Goal: Understand process/instructions: Learn how to perform a task or action

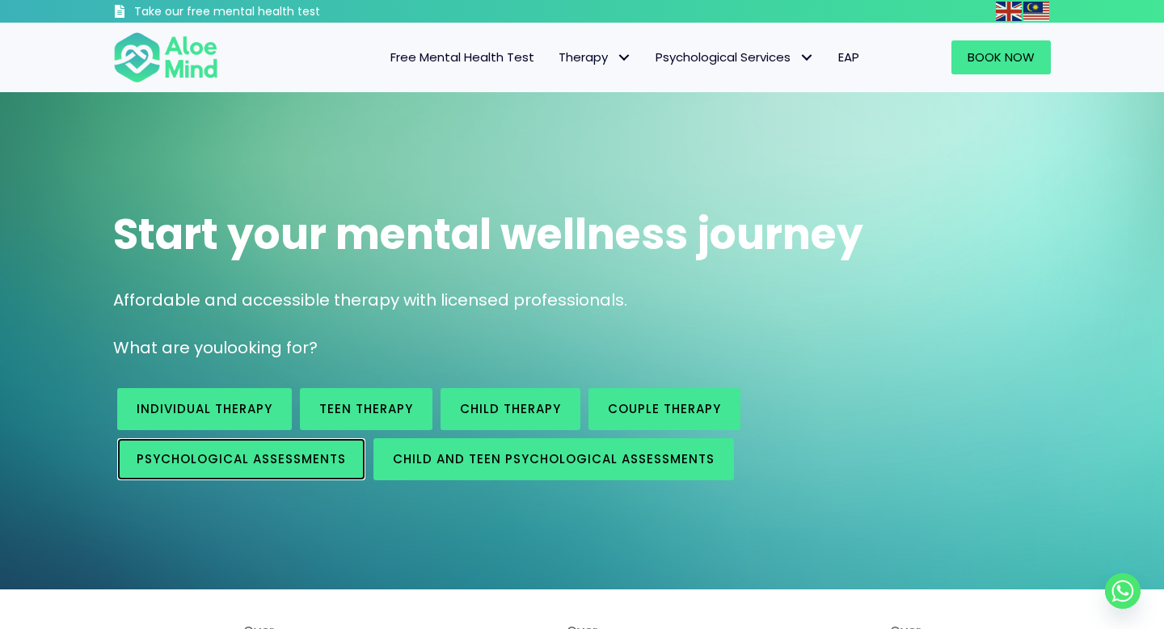
click at [319, 459] on span "Psychological assessments" at bounding box center [241, 458] width 209 height 17
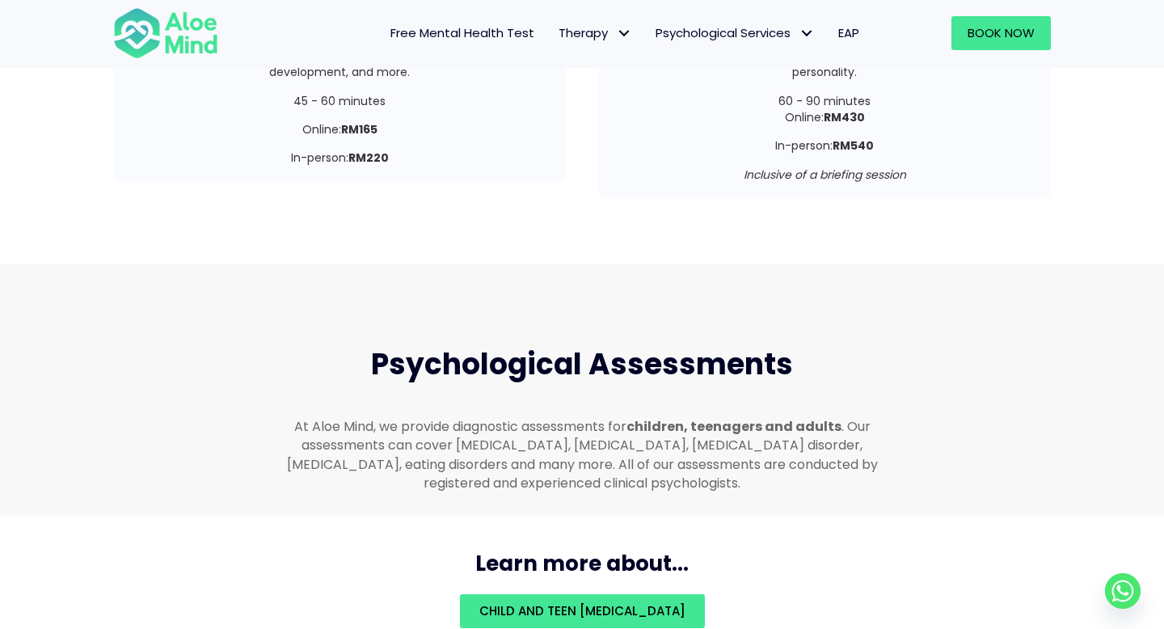
scroll to position [3434, 0]
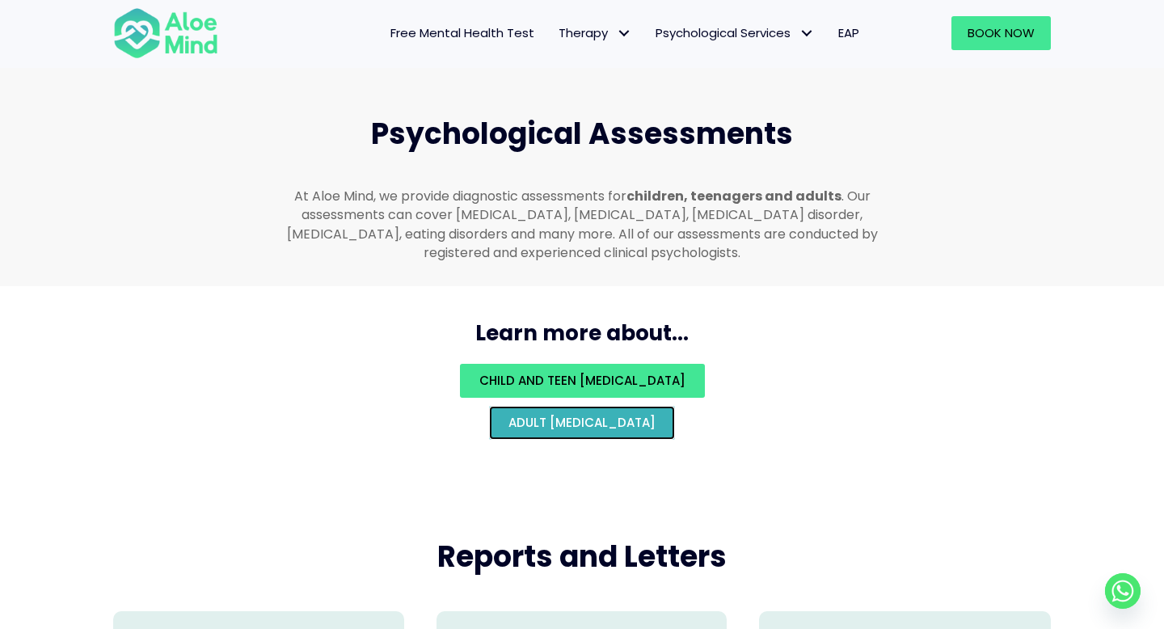
click at [509, 414] on span "Adult [MEDICAL_DATA]" at bounding box center [582, 422] width 147 height 17
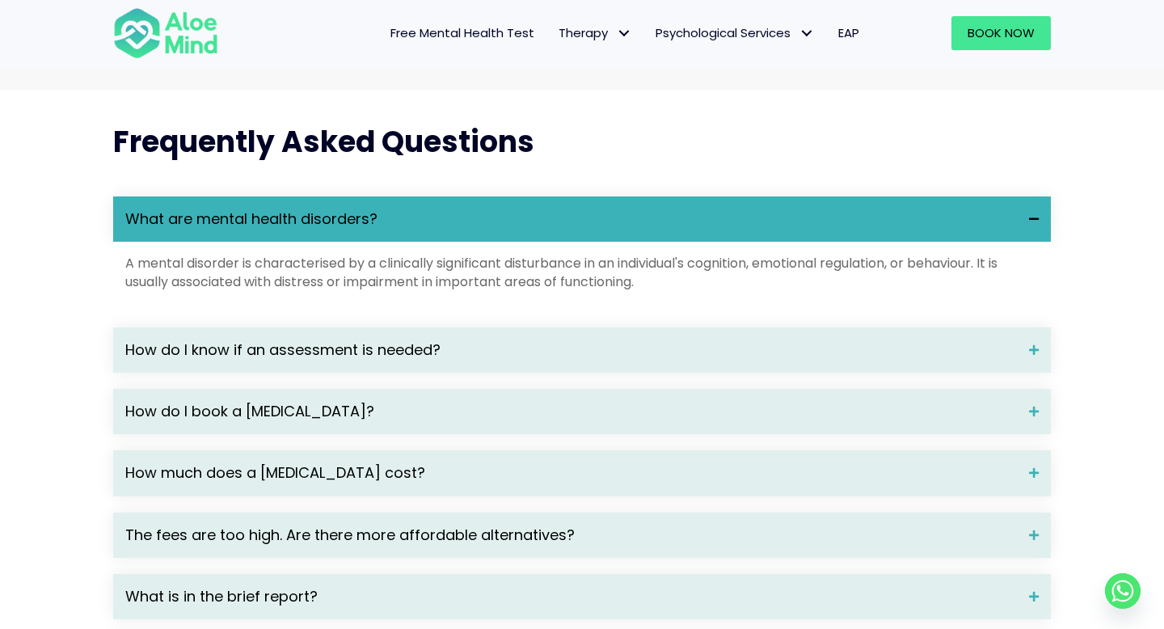
scroll to position [2053, 0]
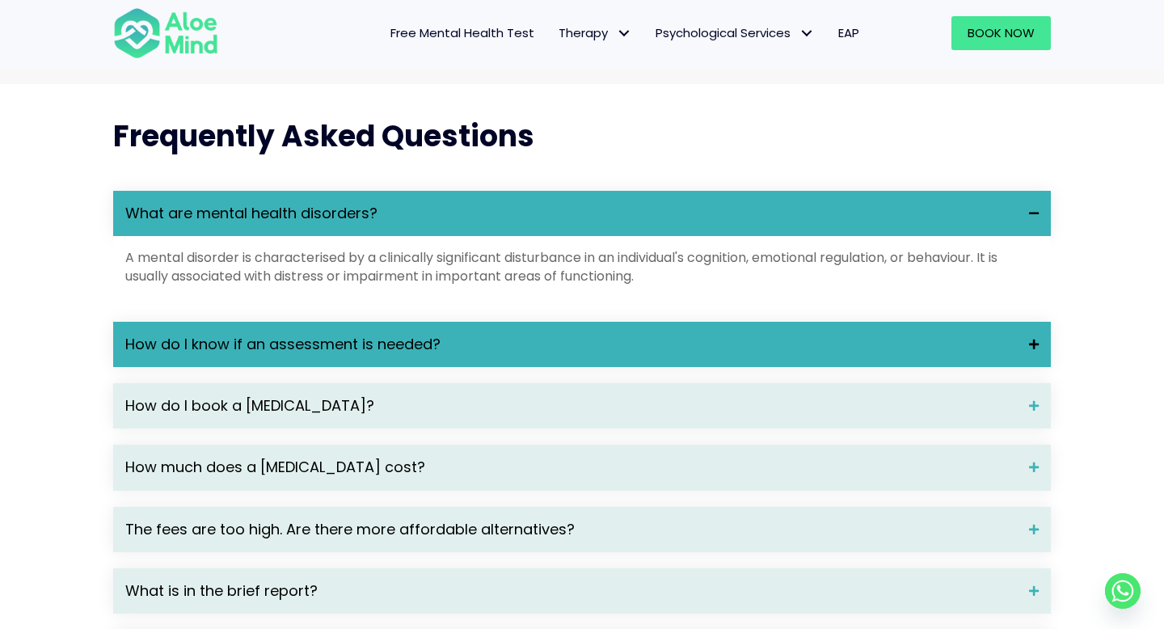
click at [736, 367] on div "How do I know if an assessment is needed?" at bounding box center [582, 344] width 938 height 45
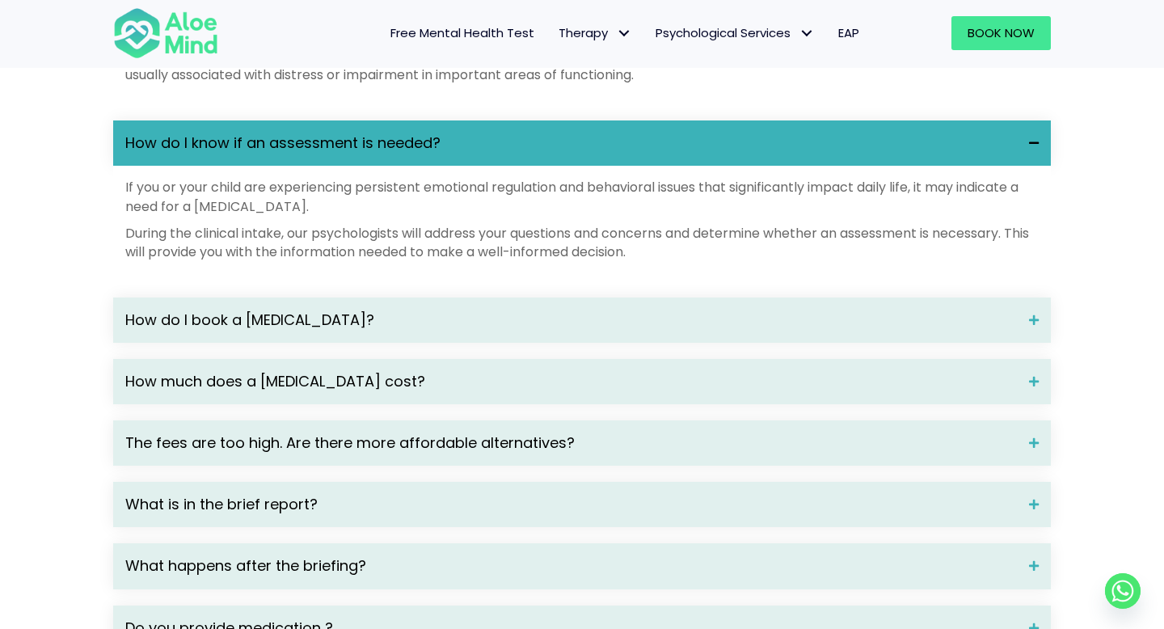
scroll to position [2335, 0]
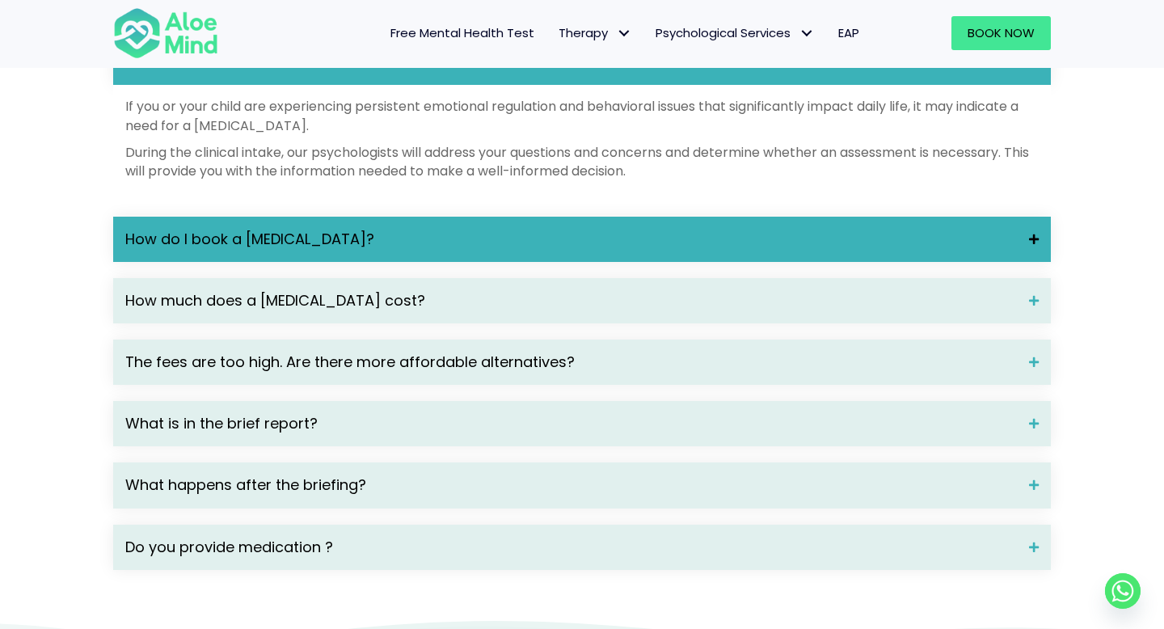
click at [423, 250] on span "How do I book a psychological assessment?" at bounding box center [571, 239] width 892 height 21
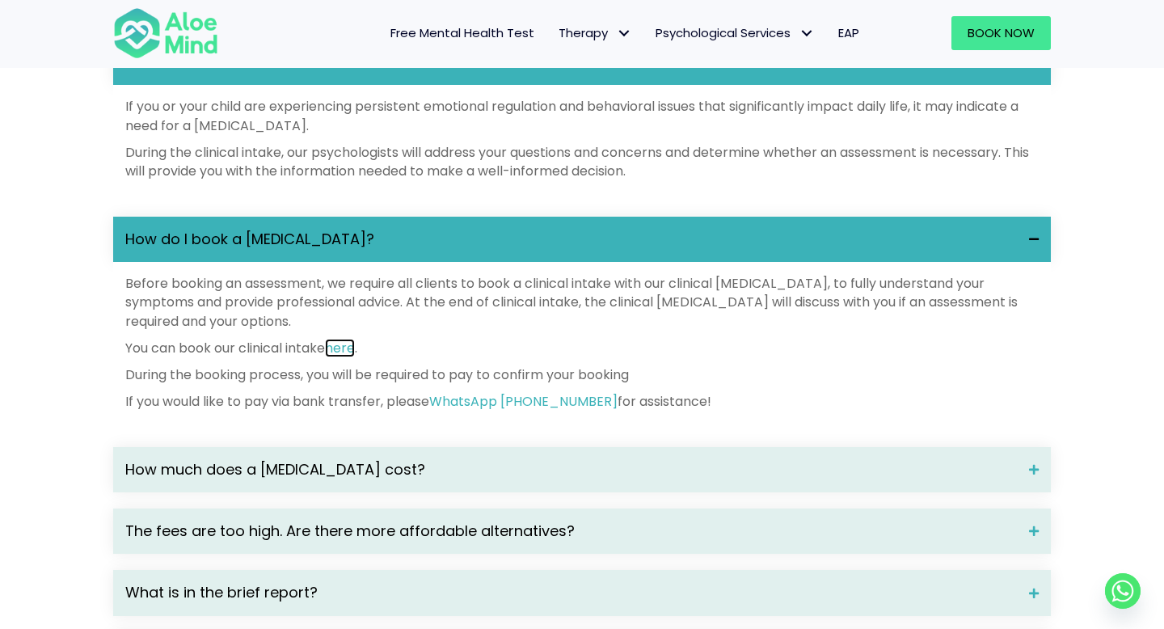
click at [353, 357] on link "here" at bounding box center [340, 348] width 30 height 19
